Goal: Check status: Check status

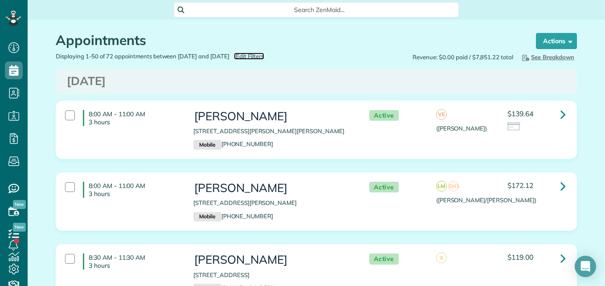
click at [265, 58] on span "Edit Filters" at bounding box center [250, 56] width 29 height 7
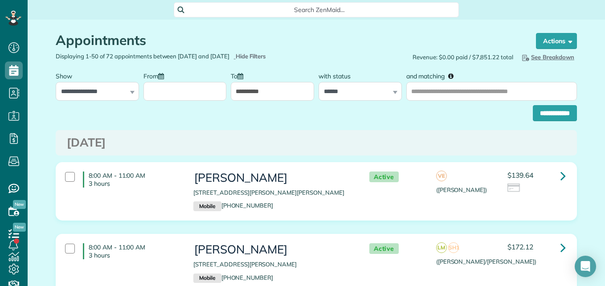
click at [210, 75] on div at bounding box center [185, 83] width 83 height 33
click at [210, 84] on input "From" at bounding box center [185, 91] width 83 height 19
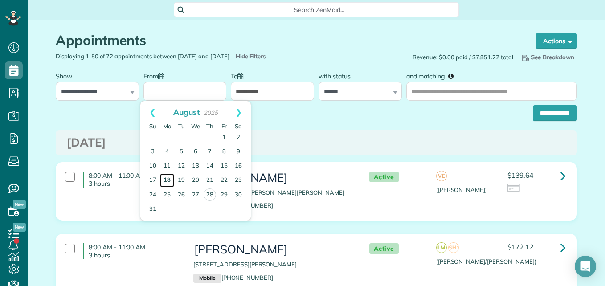
click at [168, 180] on link "18" at bounding box center [167, 180] width 14 height 14
type input "**********"
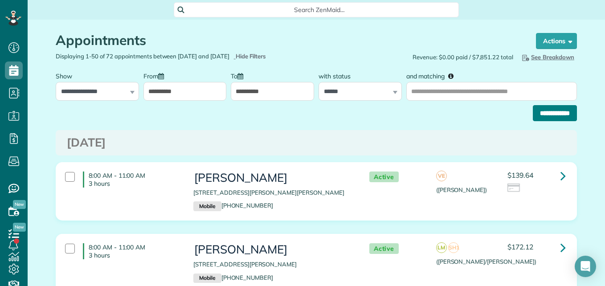
click at [536, 116] on input "**********" at bounding box center [555, 113] width 44 height 16
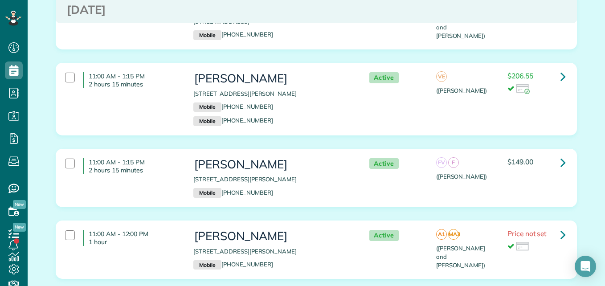
scroll to position [1590, 0]
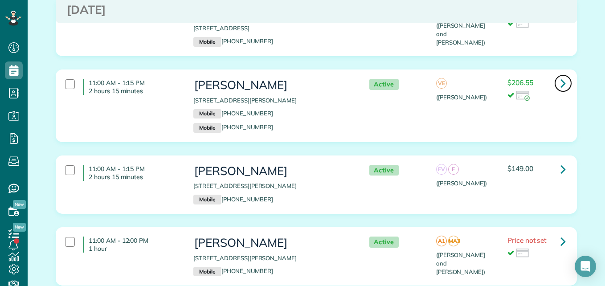
click at [561, 75] on icon at bounding box center [563, 83] width 5 height 16
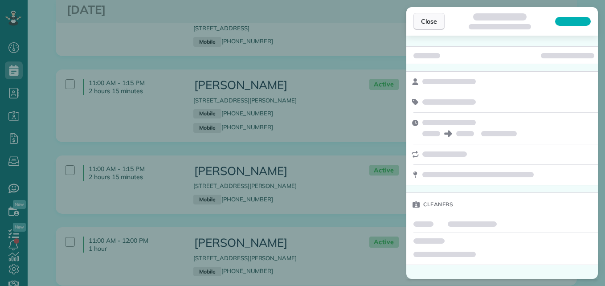
click at [429, 28] on button "Close" at bounding box center [429, 21] width 31 height 17
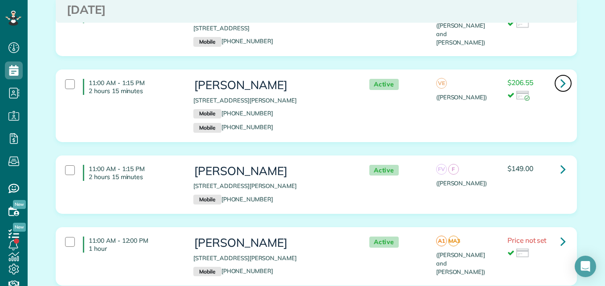
click at [565, 74] on link at bounding box center [564, 83] width 18 height 18
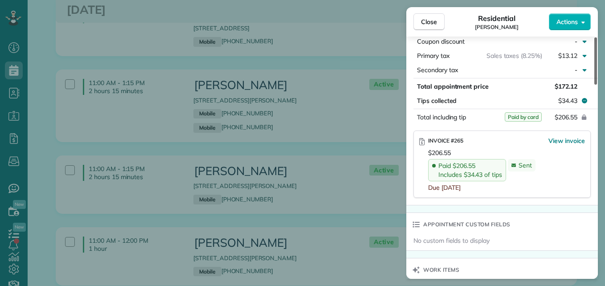
scroll to position [515, 0]
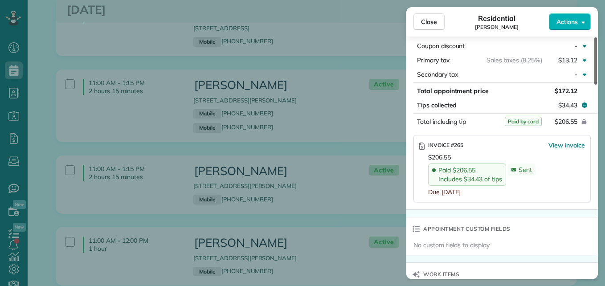
drag, startPoint x: 597, startPoint y: 60, endPoint x: 603, endPoint y: 160, distance: 100.5
click at [597, 85] on div at bounding box center [596, 60] width 3 height 47
click at [433, 24] on span "Close" at bounding box center [429, 21] width 16 height 9
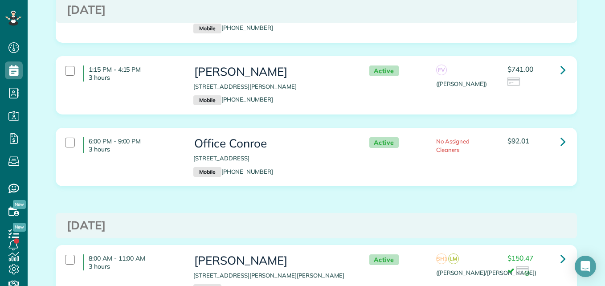
scroll to position [1919, 0]
